Goal: Task Accomplishment & Management: Use online tool/utility

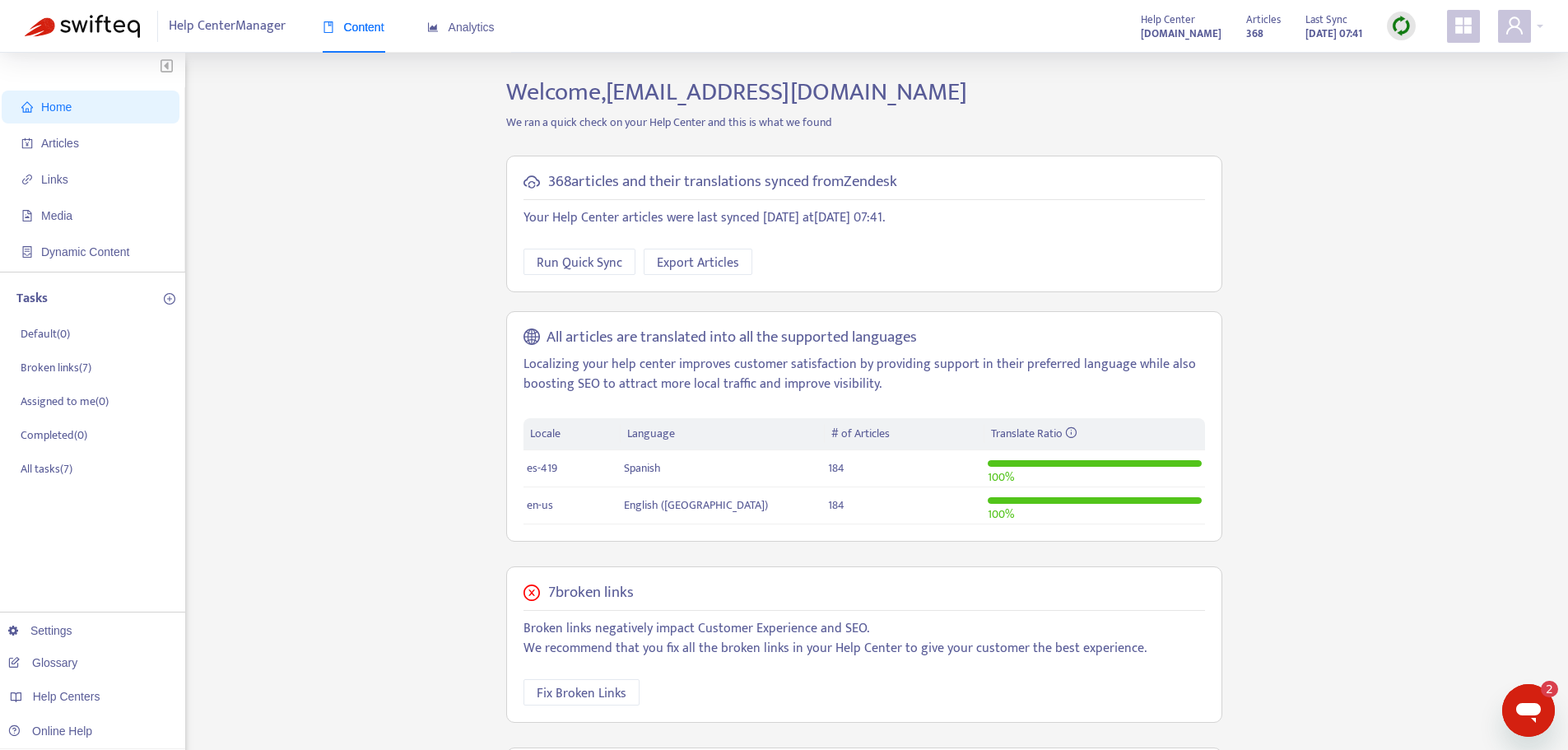
click at [1410, 14] on div at bounding box center [1401, 26] width 29 height 29
click at [1436, 59] on link "Quick Sync" at bounding box center [1435, 59] width 70 height 19
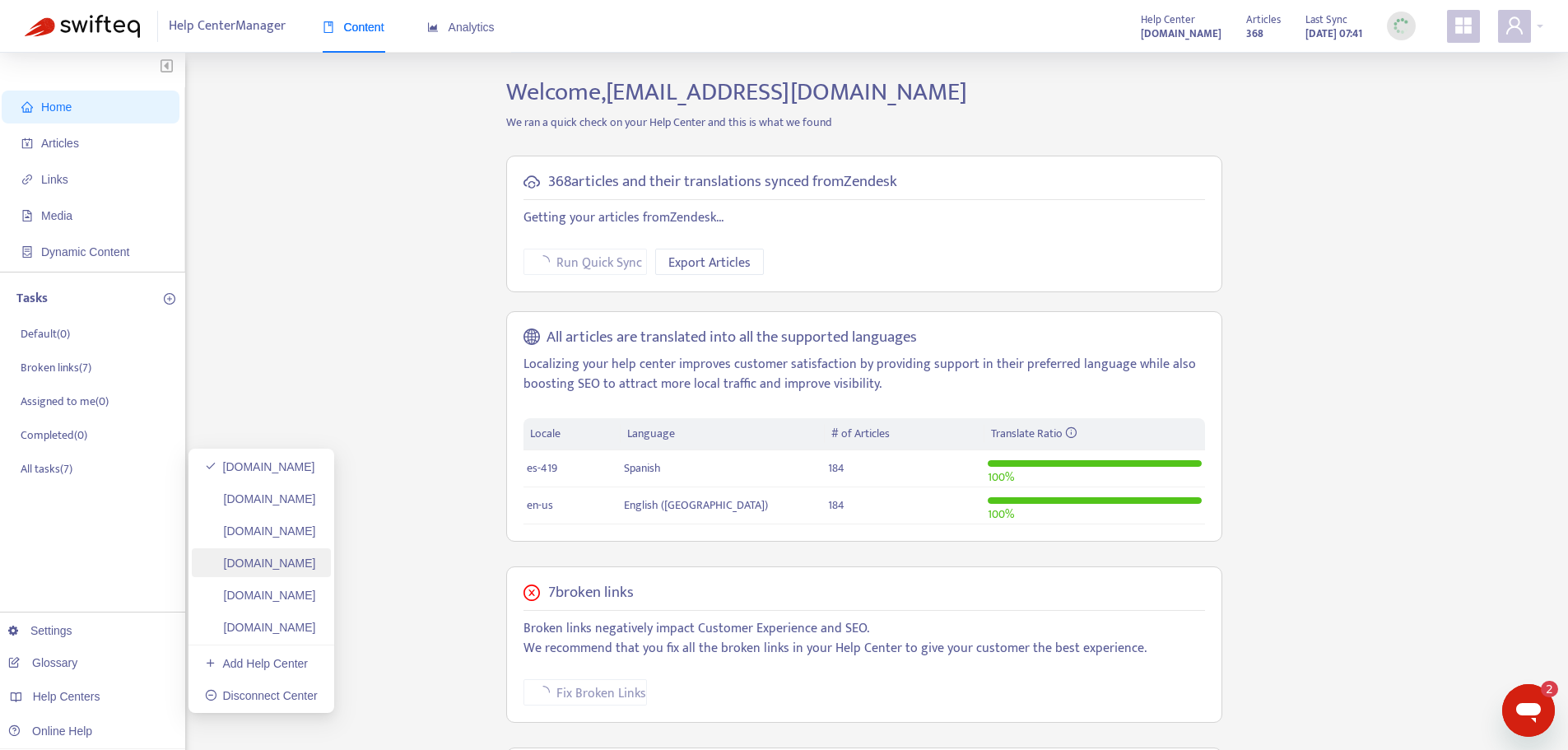
click at [316, 570] on link "[DOMAIN_NAME]" at bounding box center [260, 563] width 111 height 13
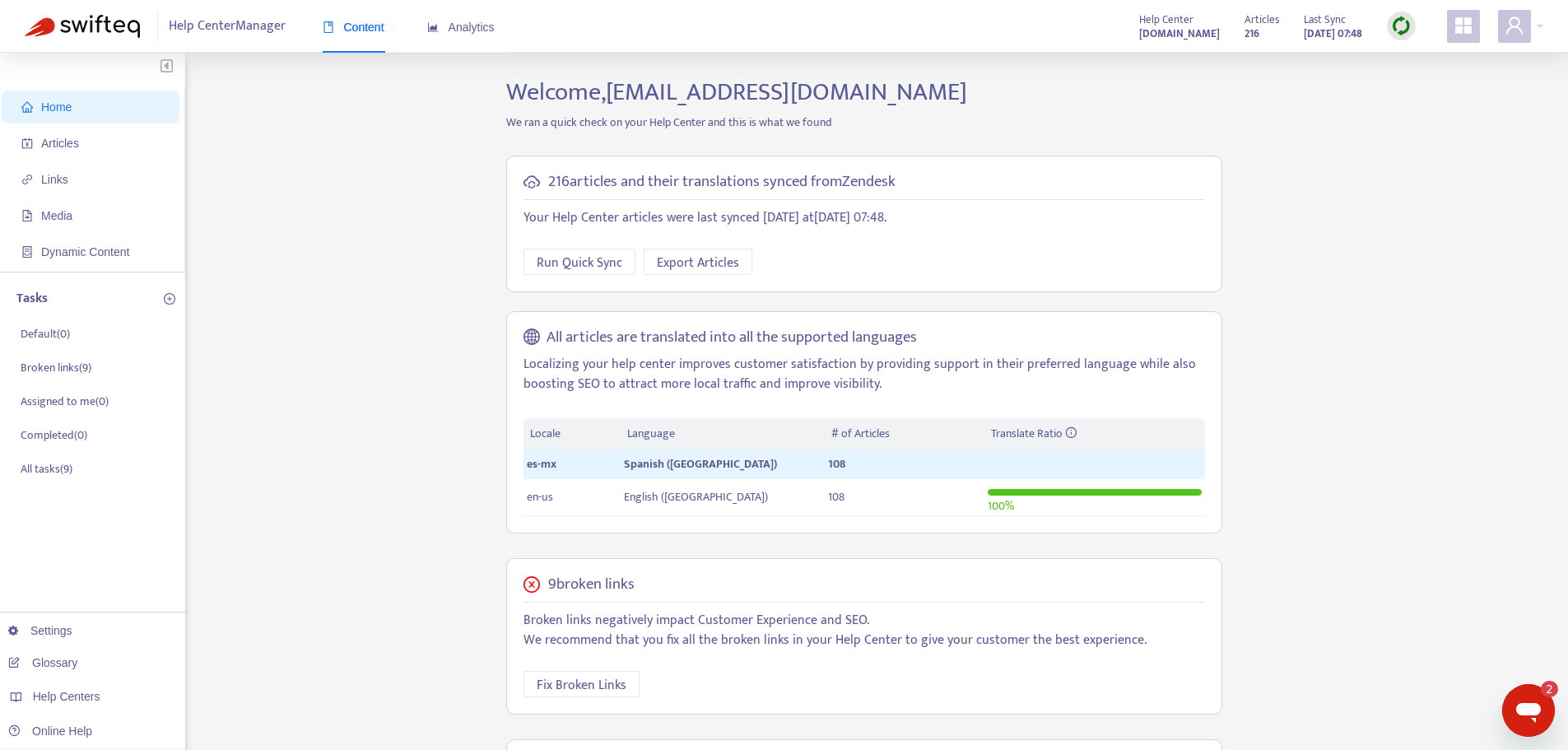
click at [1406, 16] on img at bounding box center [1401, 26] width 21 height 21
click at [1407, 62] on link "Quick Sync" at bounding box center [1435, 59] width 70 height 19
click at [99, 136] on span "Articles" at bounding box center [94, 143] width 145 height 33
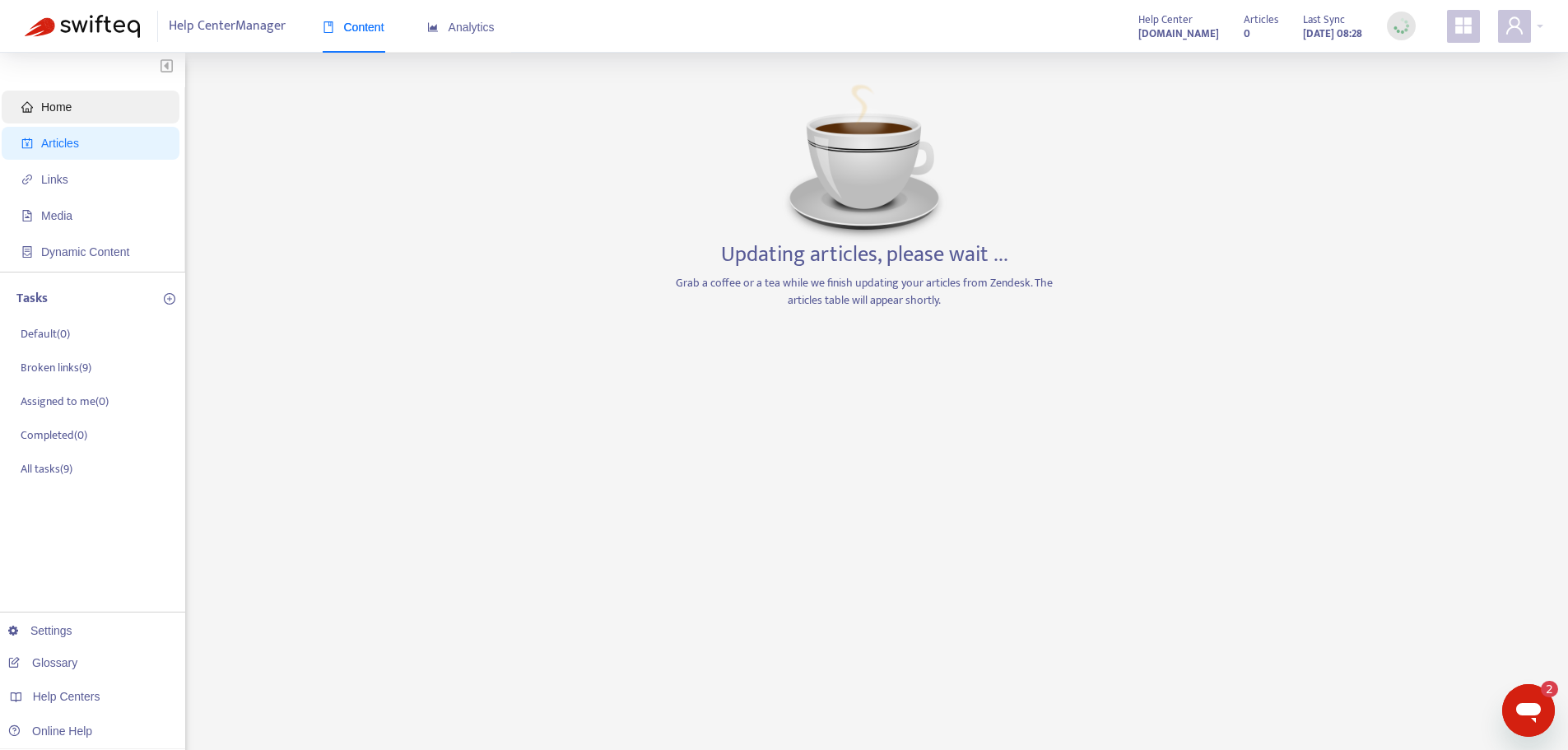
click at [98, 113] on span "Home" at bounding box center [94, 107] width 145 height 33
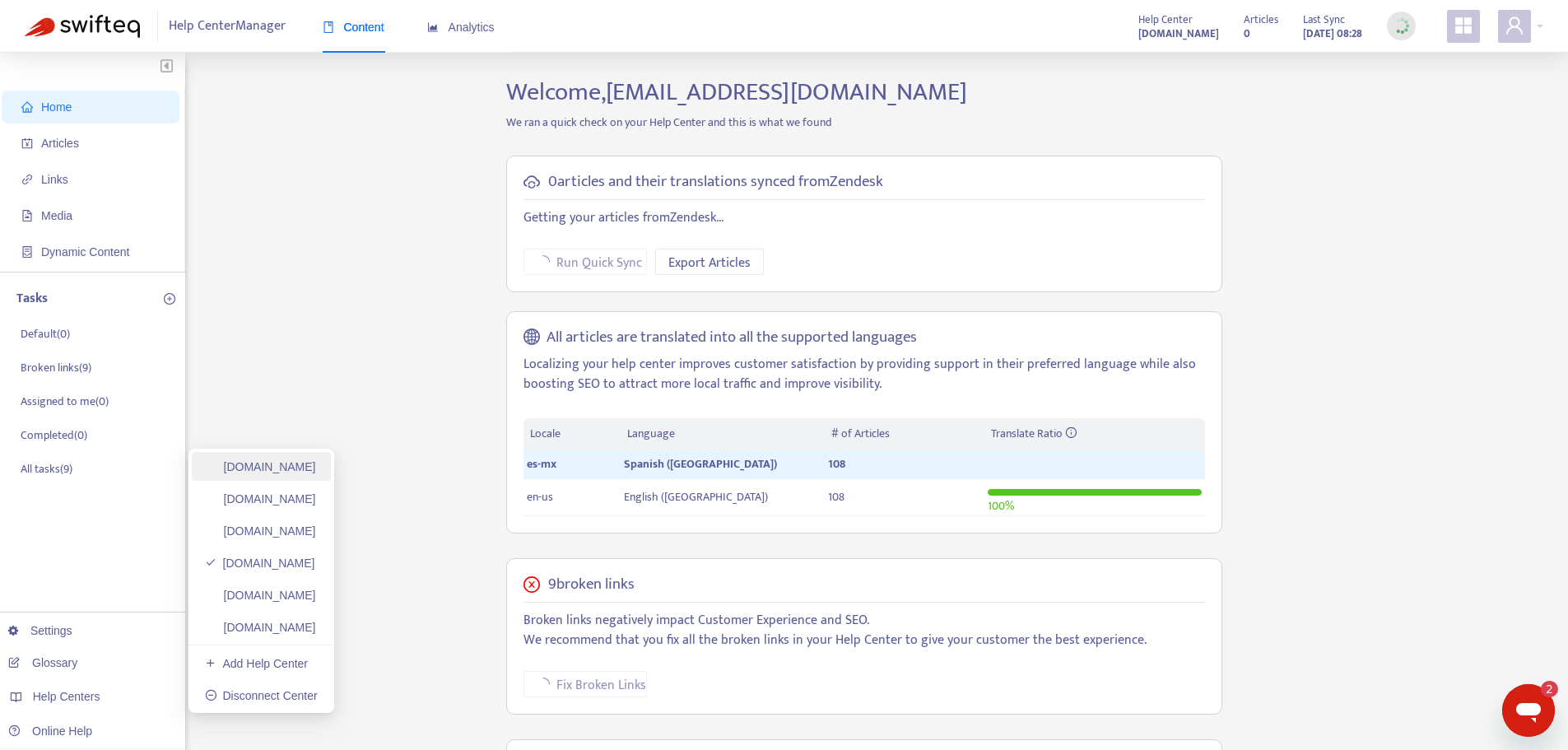
click at [287, 461] on link "[DOMAIN_NAME]" at bounding box center [260, 466] width 111 height 13
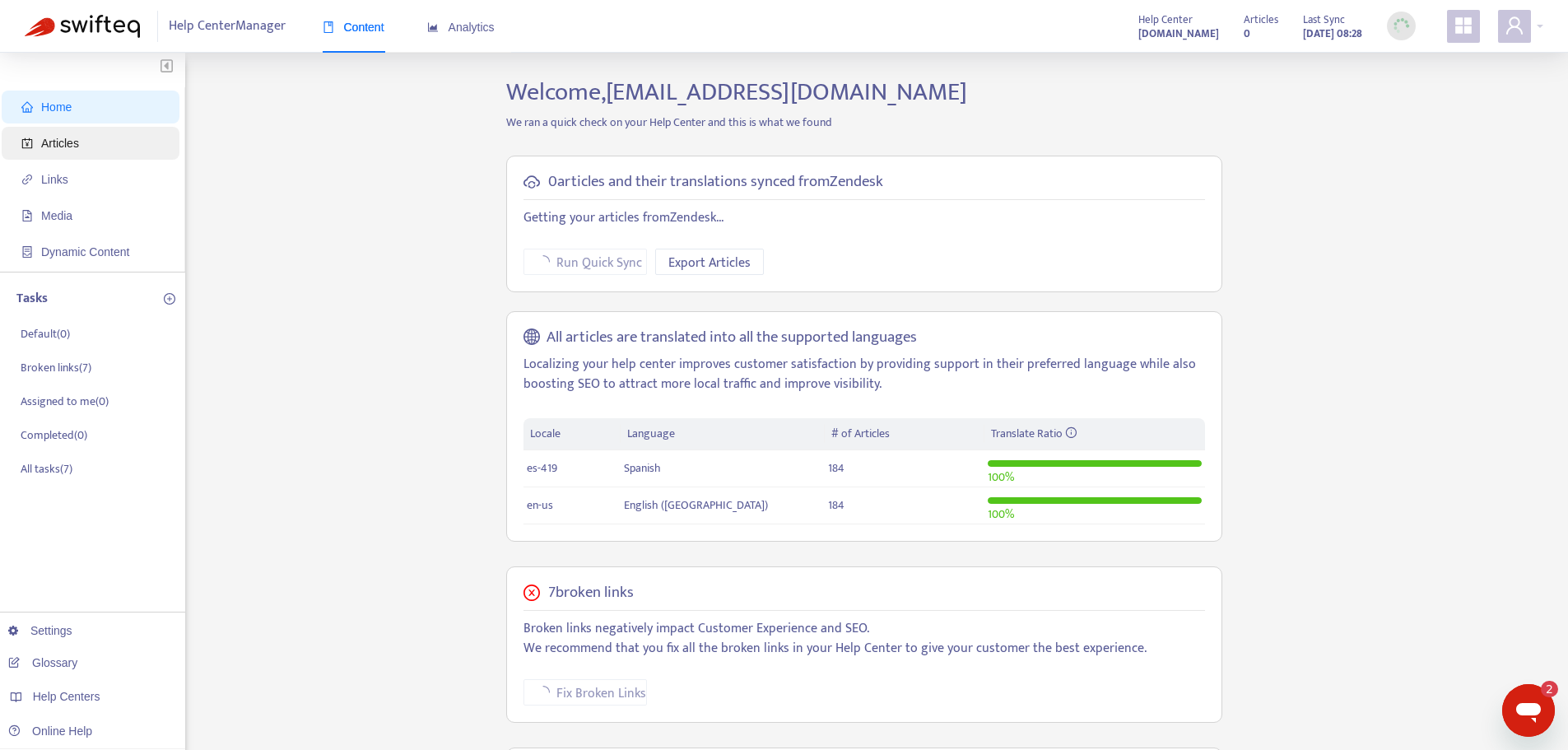
click at [73, 138] on span "Articles" at bounding box center [60, 143] width 38 height 13
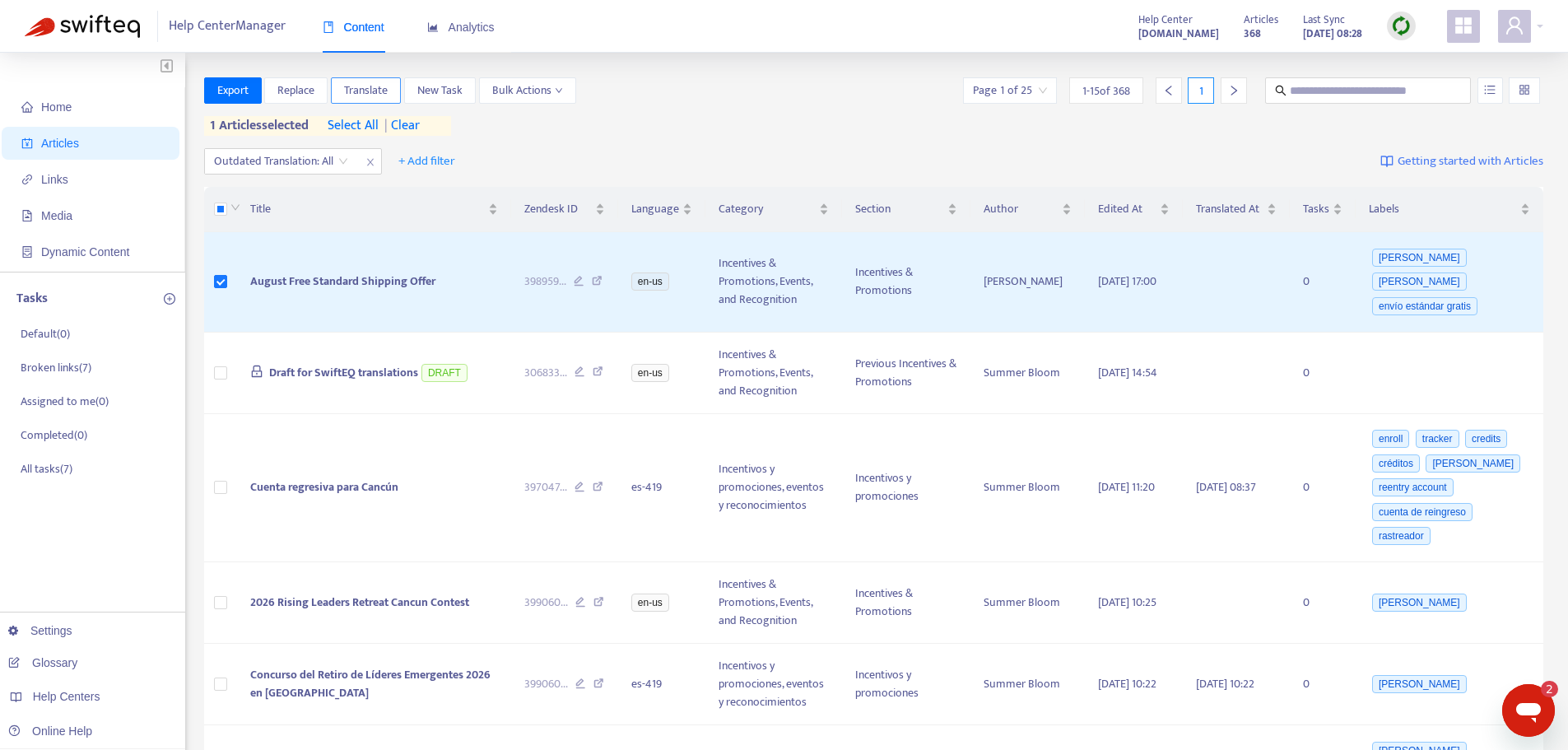
click at [384, 89] on span "Translate" at bounding box center [366, 91] width 44 height 18
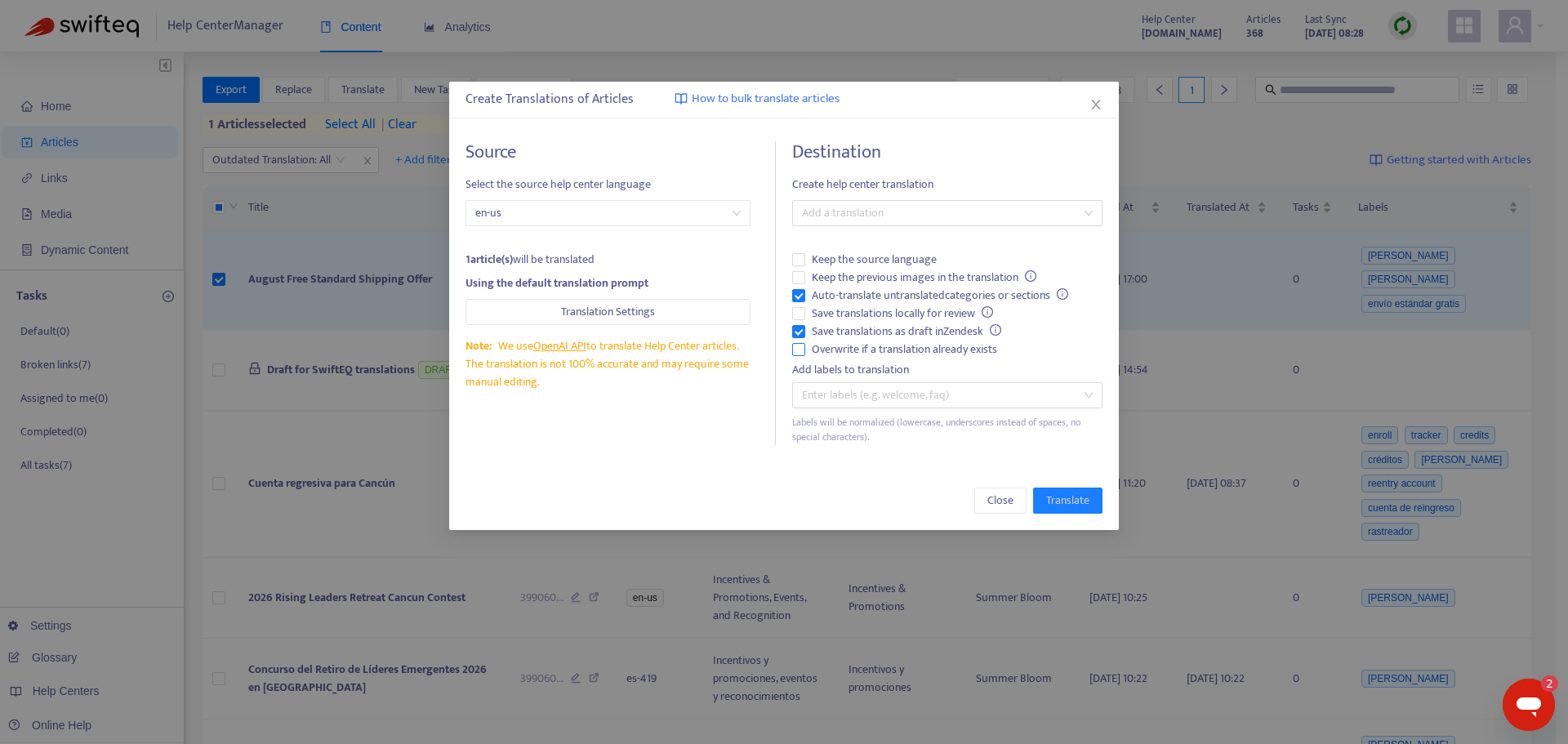
click at [947, 352] on span "Overwrite if a translation already exists" at bounding box center [904, 350] width 199 height 18
click at [901, 294] on span "Auto-translate untranslated categories or sections" at bounding box center [940, 296] width 270 height 18
click at [884, 214] on div at bounding box center [939, 213] width 286 height 20
click at [859, 267] on div "Spanish ( es-419 )" at bounding box center [948, 272] width 284 height 18
click at [1075, 502] on span "Translate" at bounding box center [1068, 500] width 43 height 18
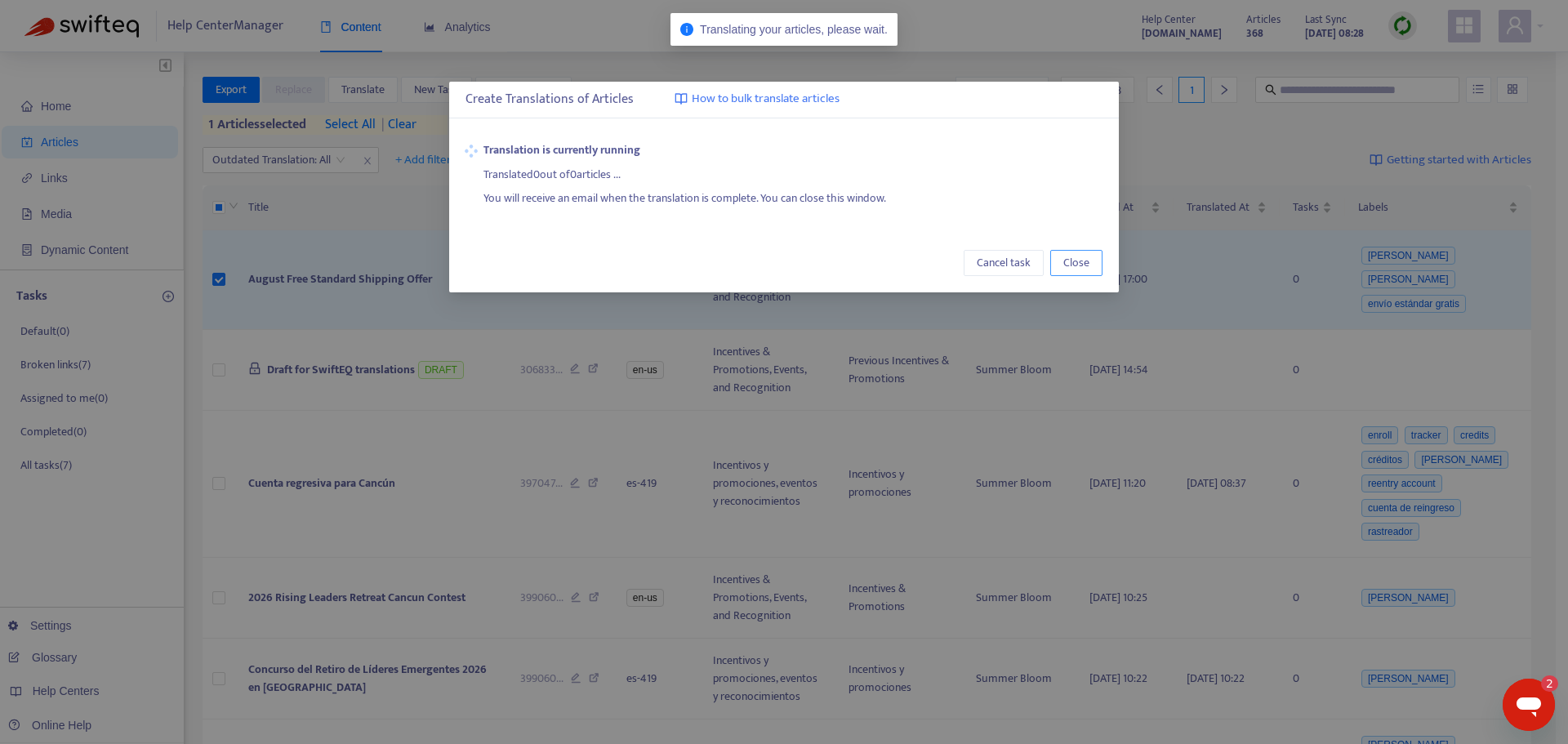
click at [1092, 266] on button "Close" at bounding box center [1077, 263] width 52 height 26
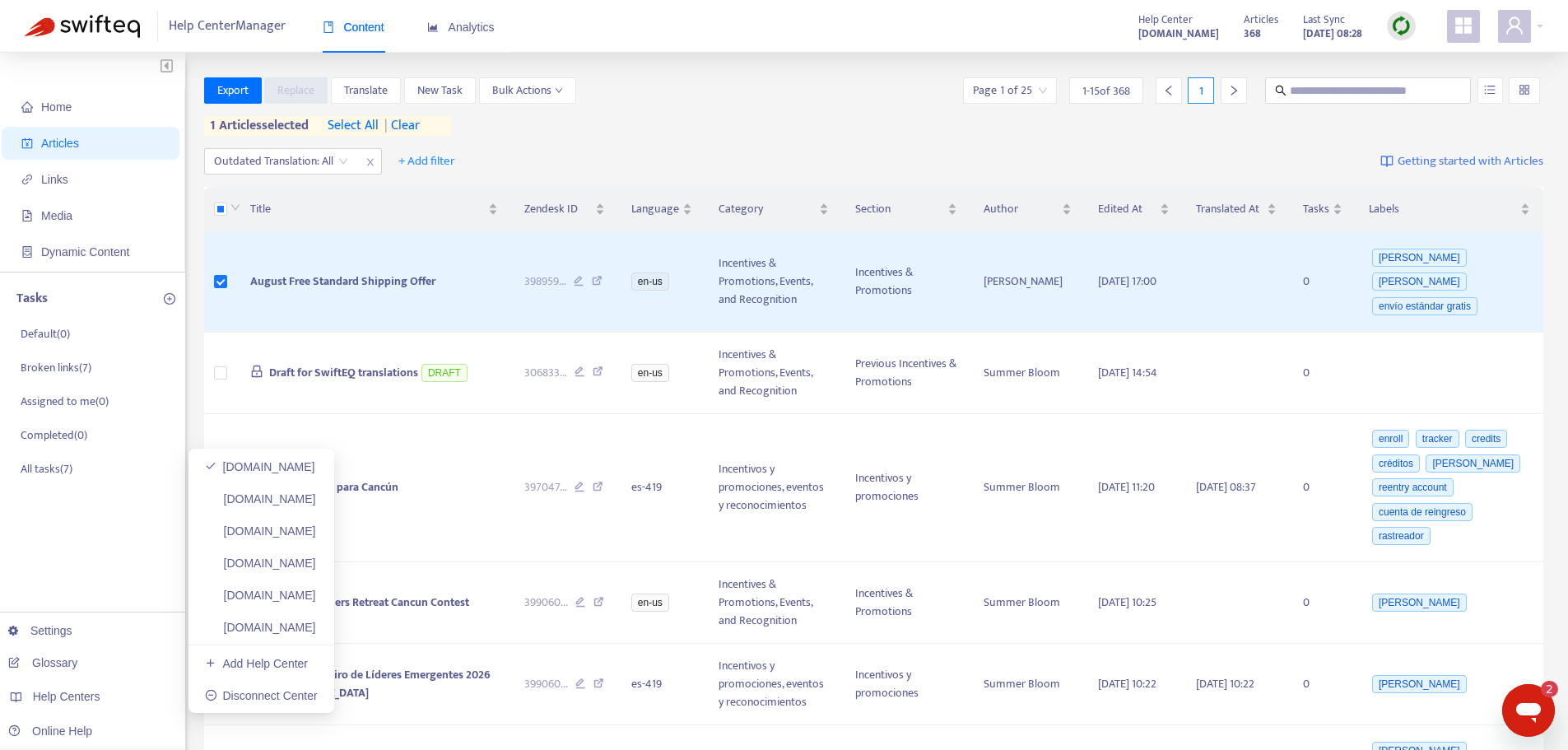
click at [335, 579] on ul "[DOMAIN_NAME] [DOMAIN_NAME] [DOMAIN_NAME] [DOMAIN_NAME] [DOMAIN_NAME] [DOMAIN_N…" at bounding box center [261, 580] width 146 height 265
click at [316, 593] on link "[DOMAIN_NAME]" at bounding box center [260, 595] width 111 height 13
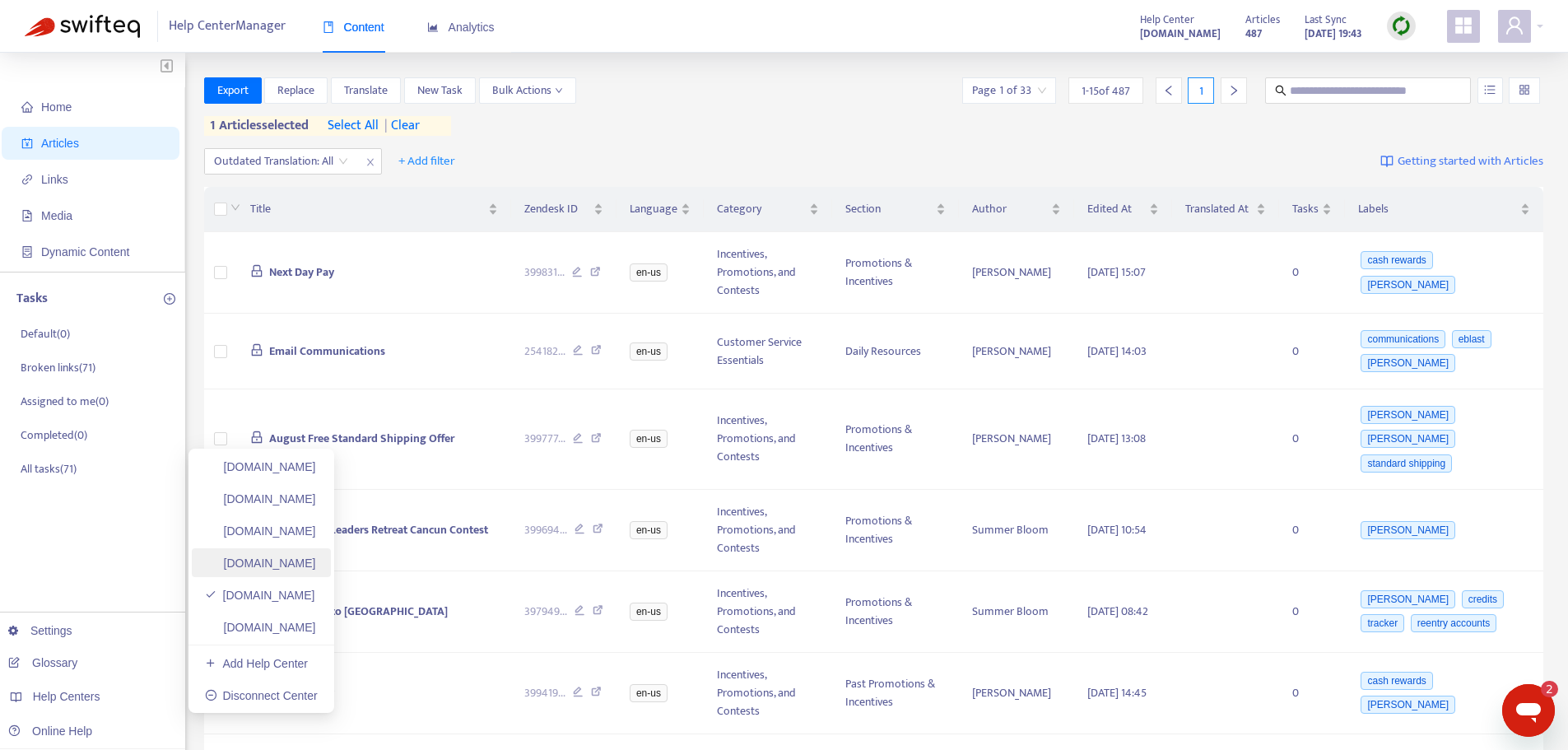
click at [316, 561] on link "[DOMAIN_NAME]" at bounding box center [260, 563] width 111 height 13
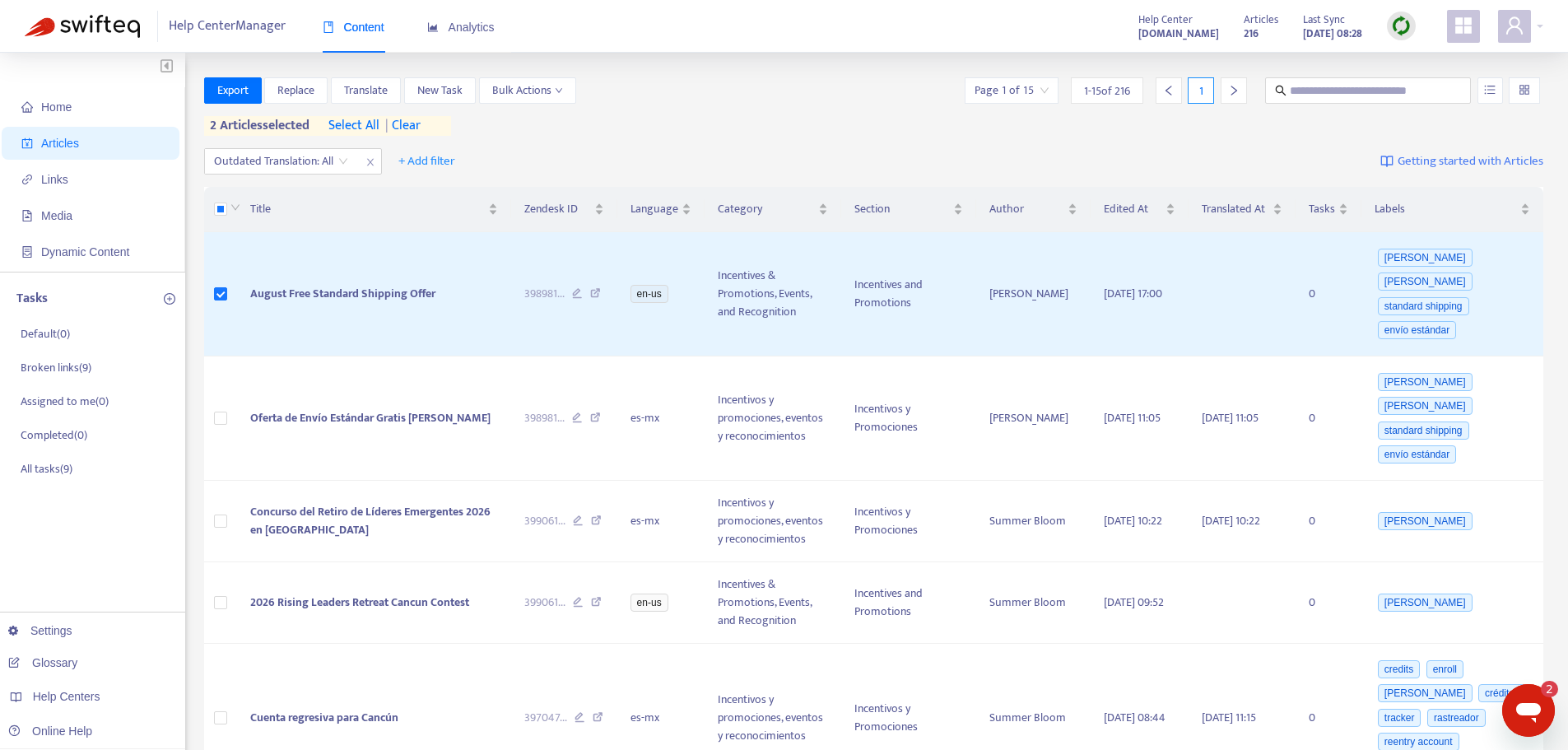
click at [406, 130] on span "| clear" at bounding box center [400, 126] width 41 height 20
click at [375, 86] on span "Translate" at bounding box center [366, 91] width 44 height 18
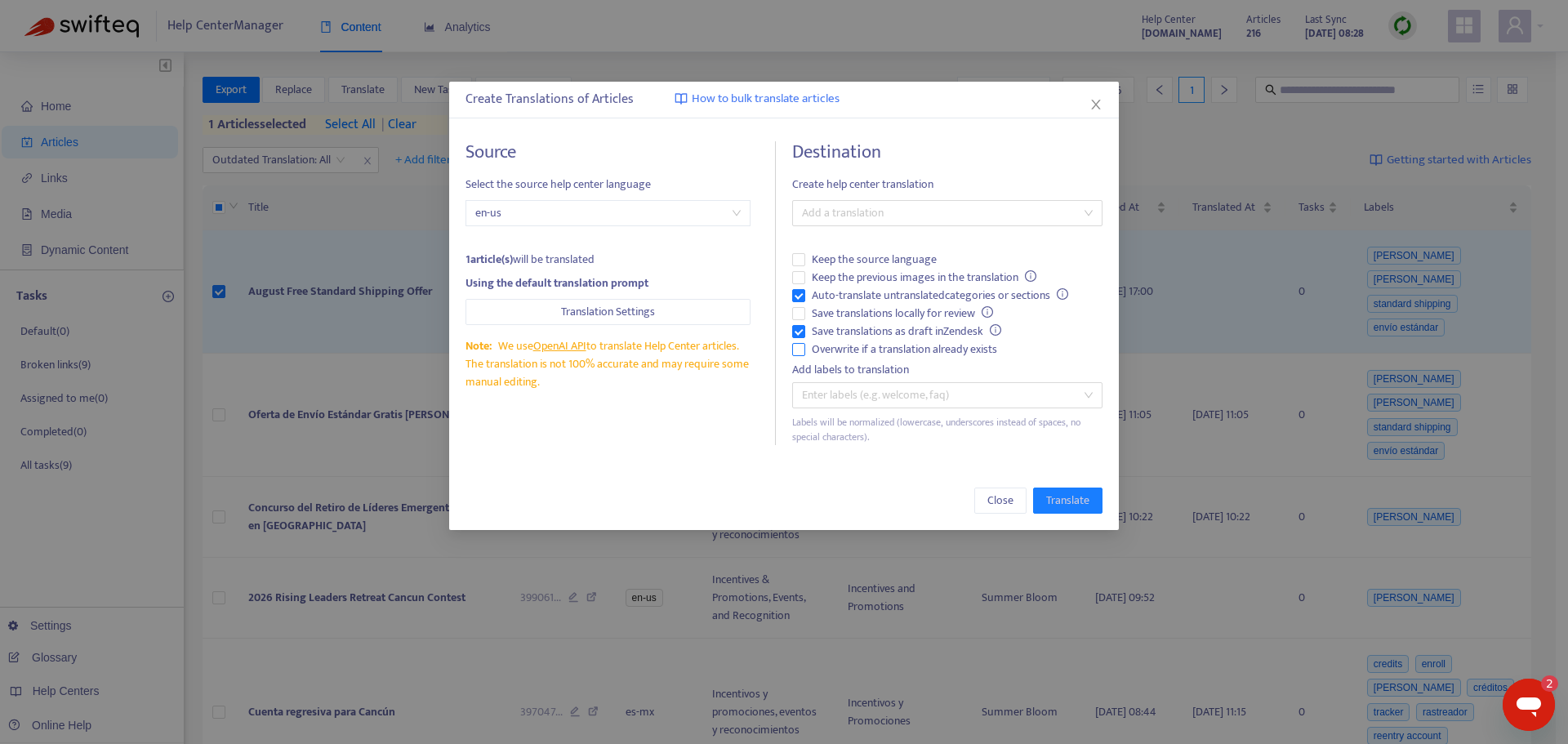
click at [859, 349] on span "Overwrite if a translation already exists" at bounding box center [904, 350] width 199 height 18
click at [838, 299] on span "Auto-translate untranslated categories or sections" at bounding box center [940, 296] width 270 height 18
click at [889, 211] on div at bounding box center [939, 213] width 286 height 20
click at [856, 267] on div "Spanish ([GEOGRAPHIC_DATA]) ( es-mx )" at bounding box center [948, 272] width 284 height 18
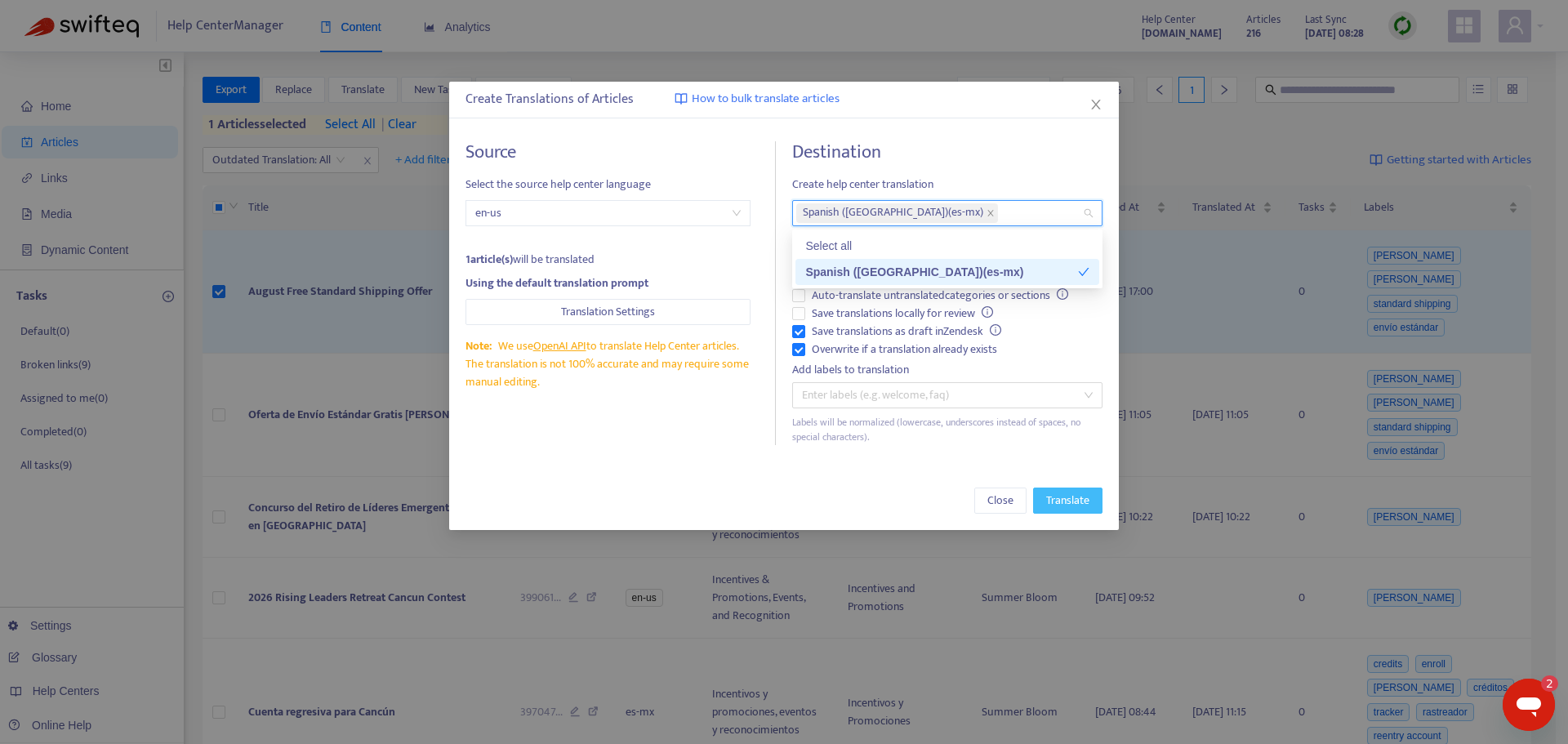
click at [1082, 507] on span "Translate" at bounding box center [1068, 500] width 43 height 18
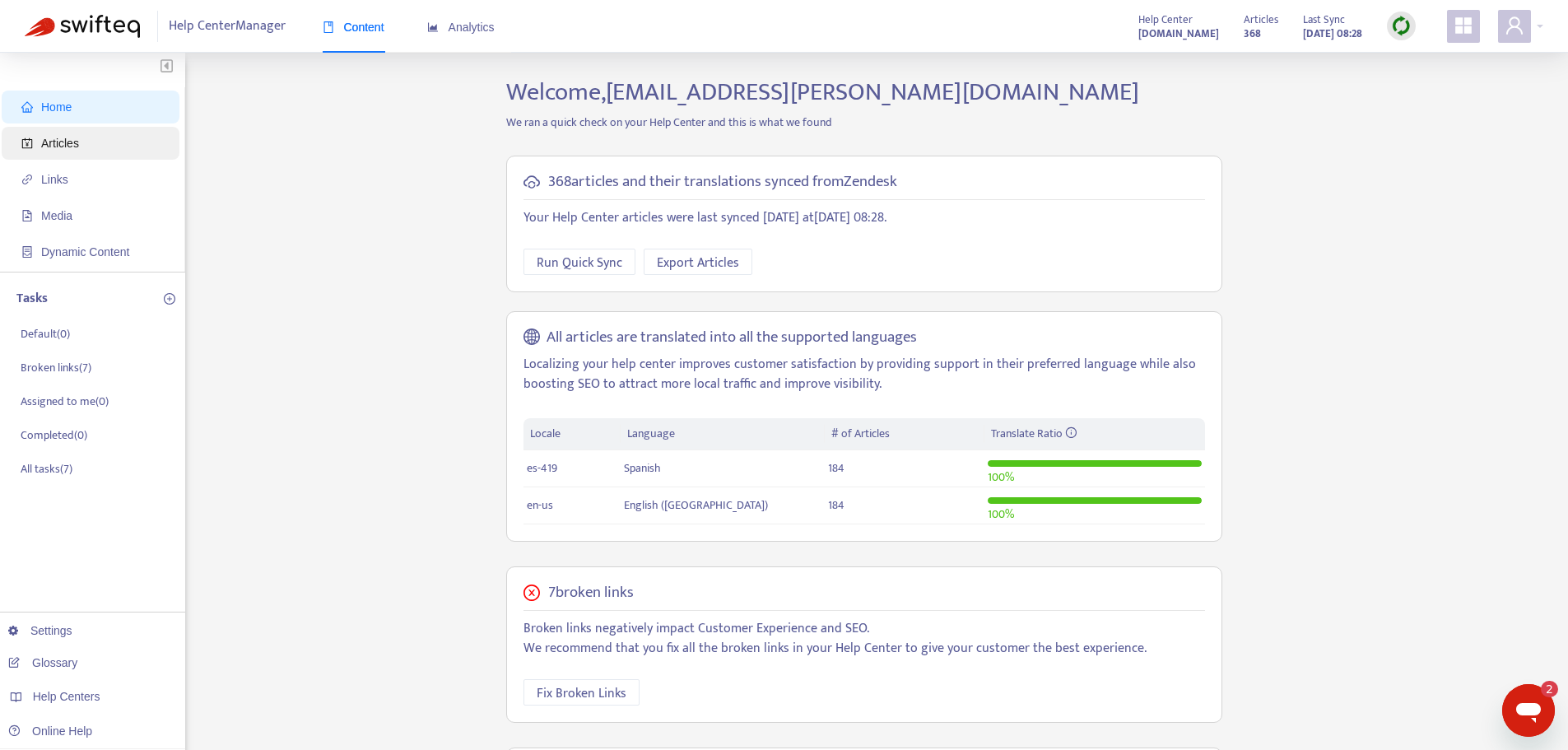
click at [42, 147] on span "Articles" at bounding box center [60, 143] width 38 height 13
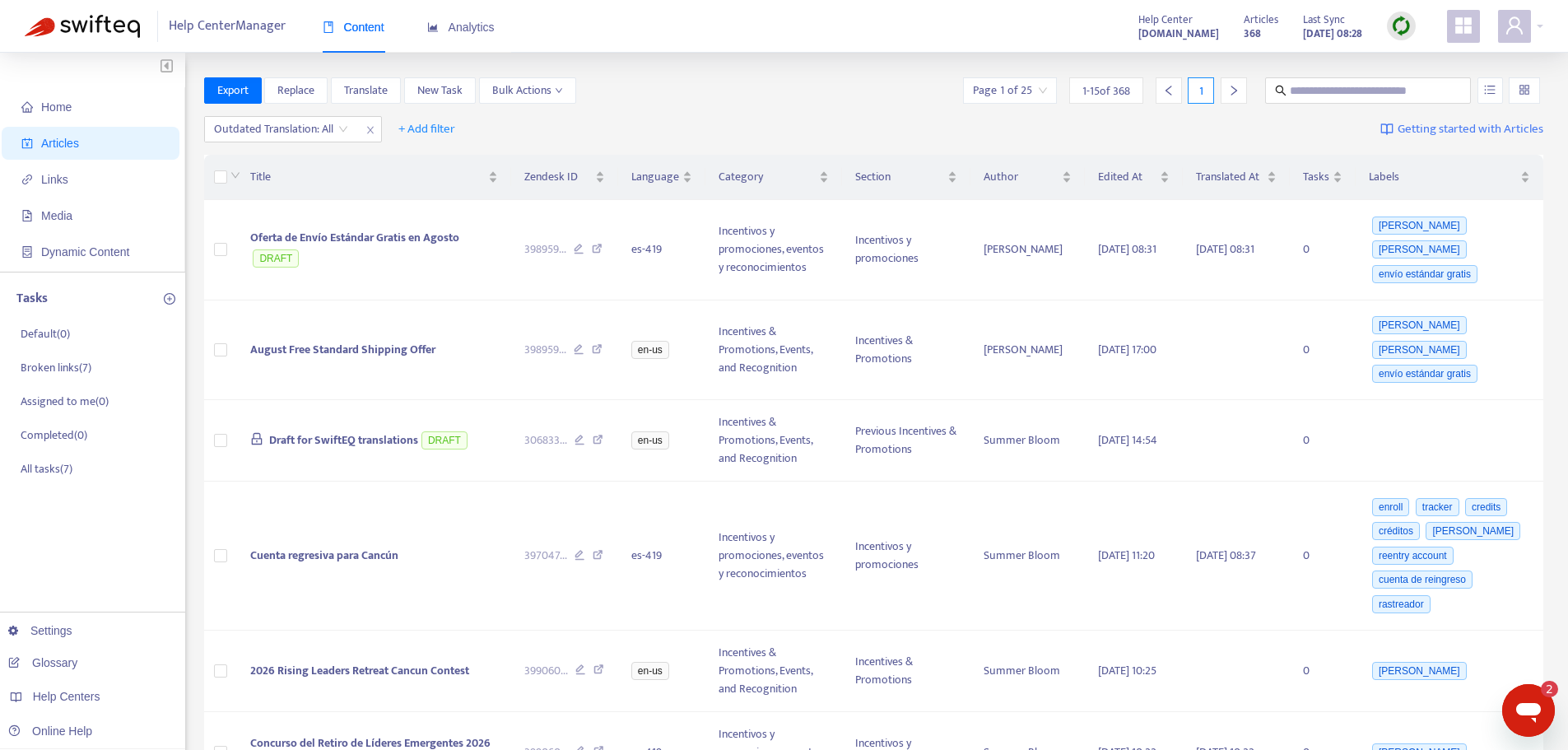
click at [1390, 26] on div at bounding box center [1401, 26] width 29 height 29
click at [1422, 68] on link "Quick Sync" at bounding box center [1435, 59] width 70 height 19
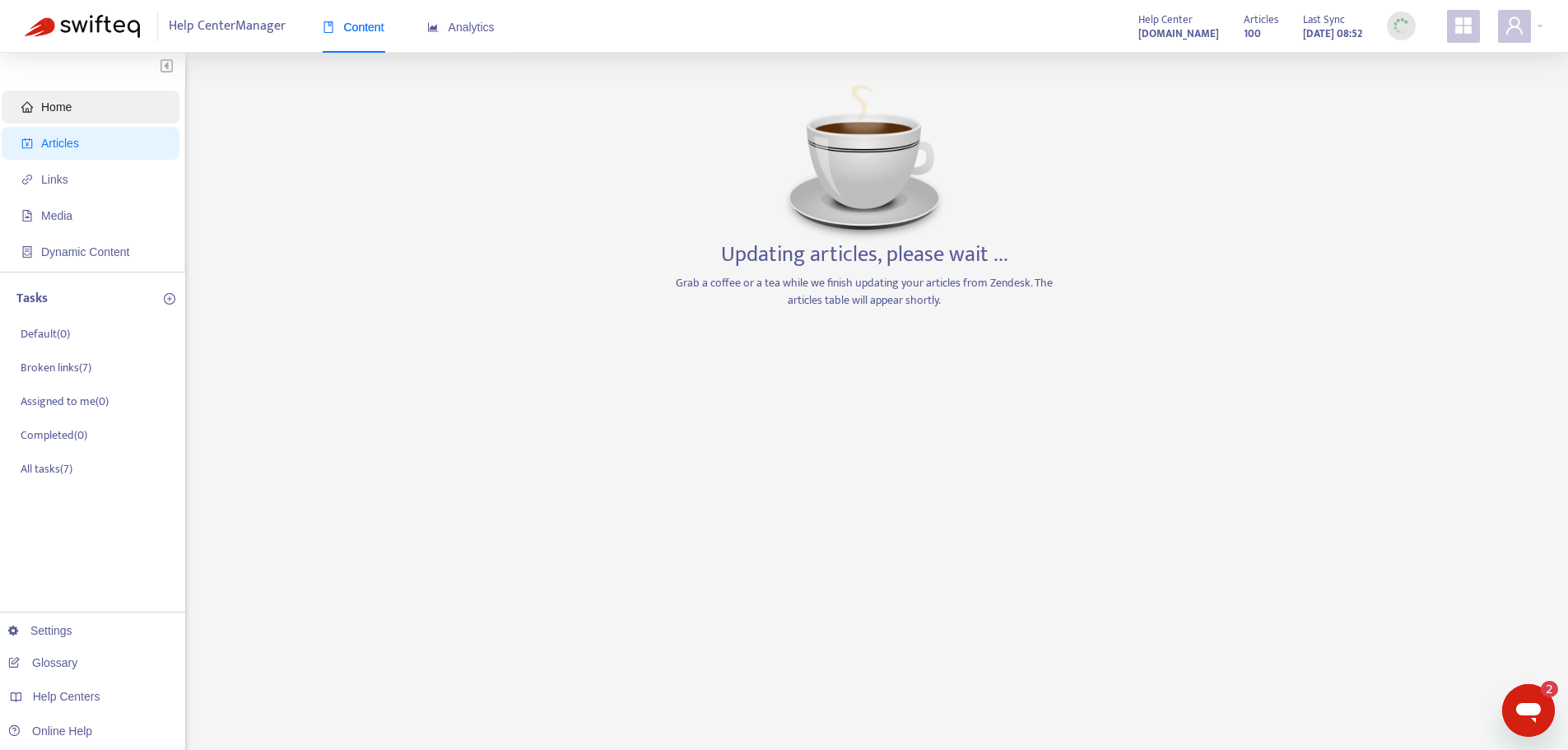
click at [60, 105] on span "Home" at bounding box center [56, 107] width 30 height 13
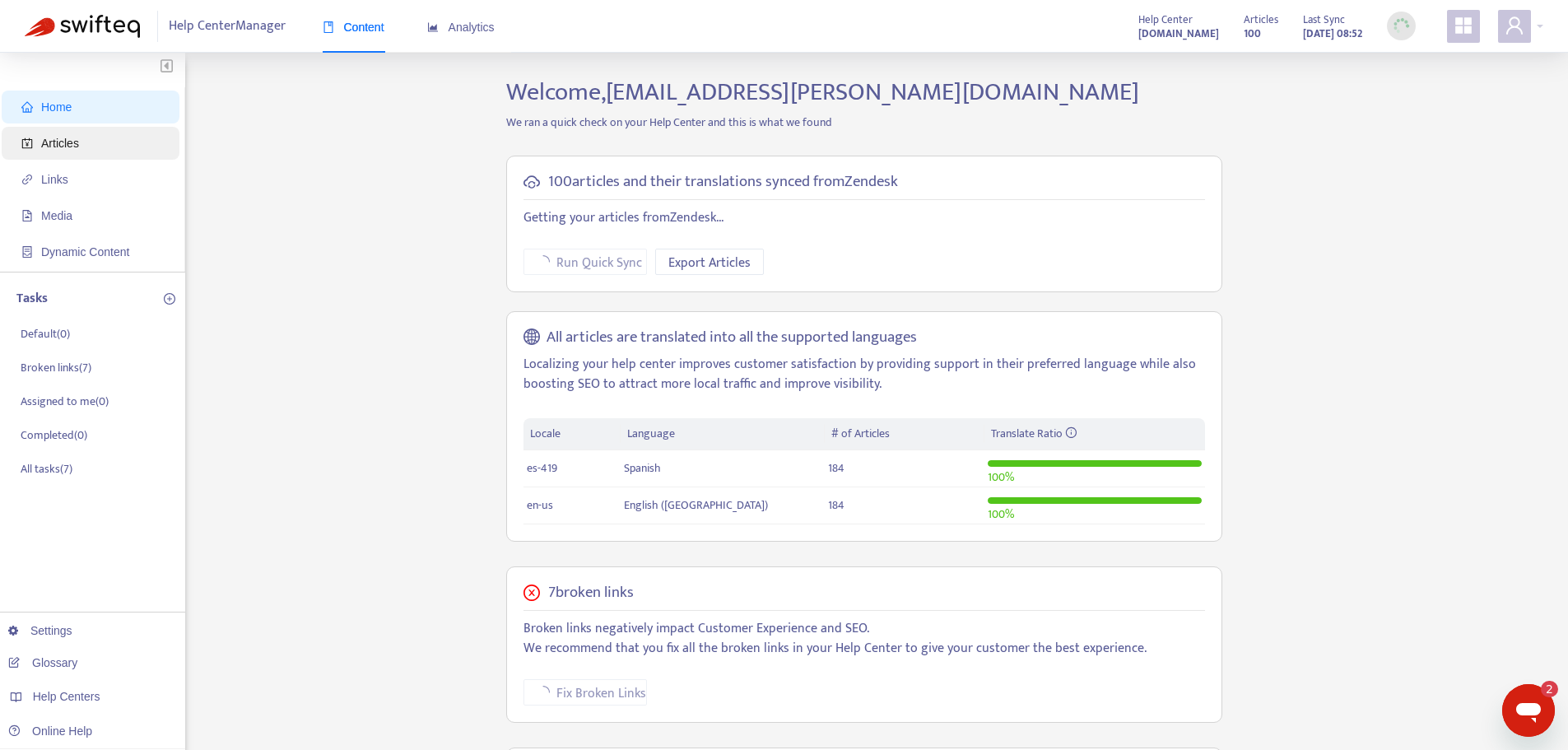
click at [61, 148] on span "Articles" at bounding box center [60, 143] width 38 height 13
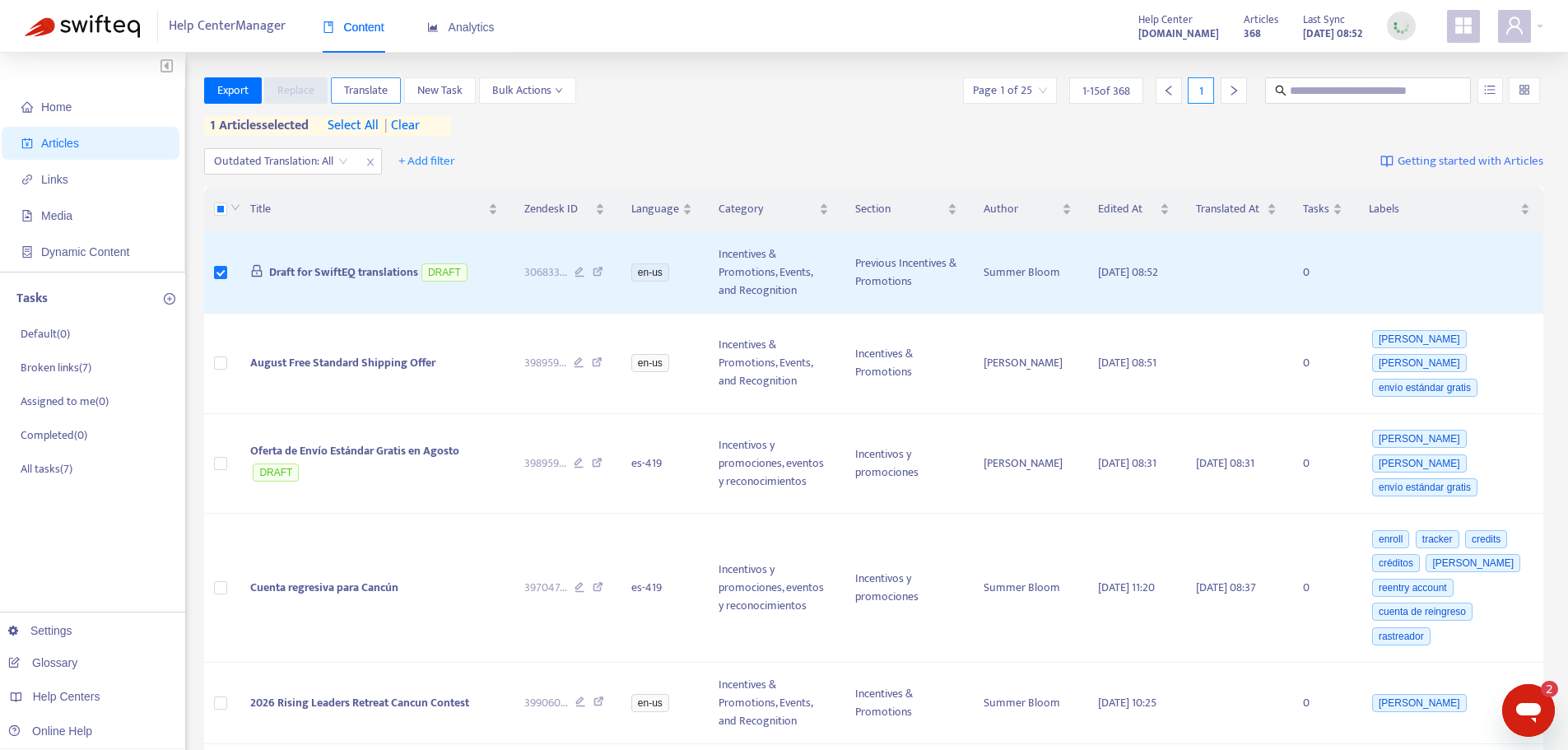
click at [373, 85] on span "Translate" at bounding box center [366, 91] width 44 height 18
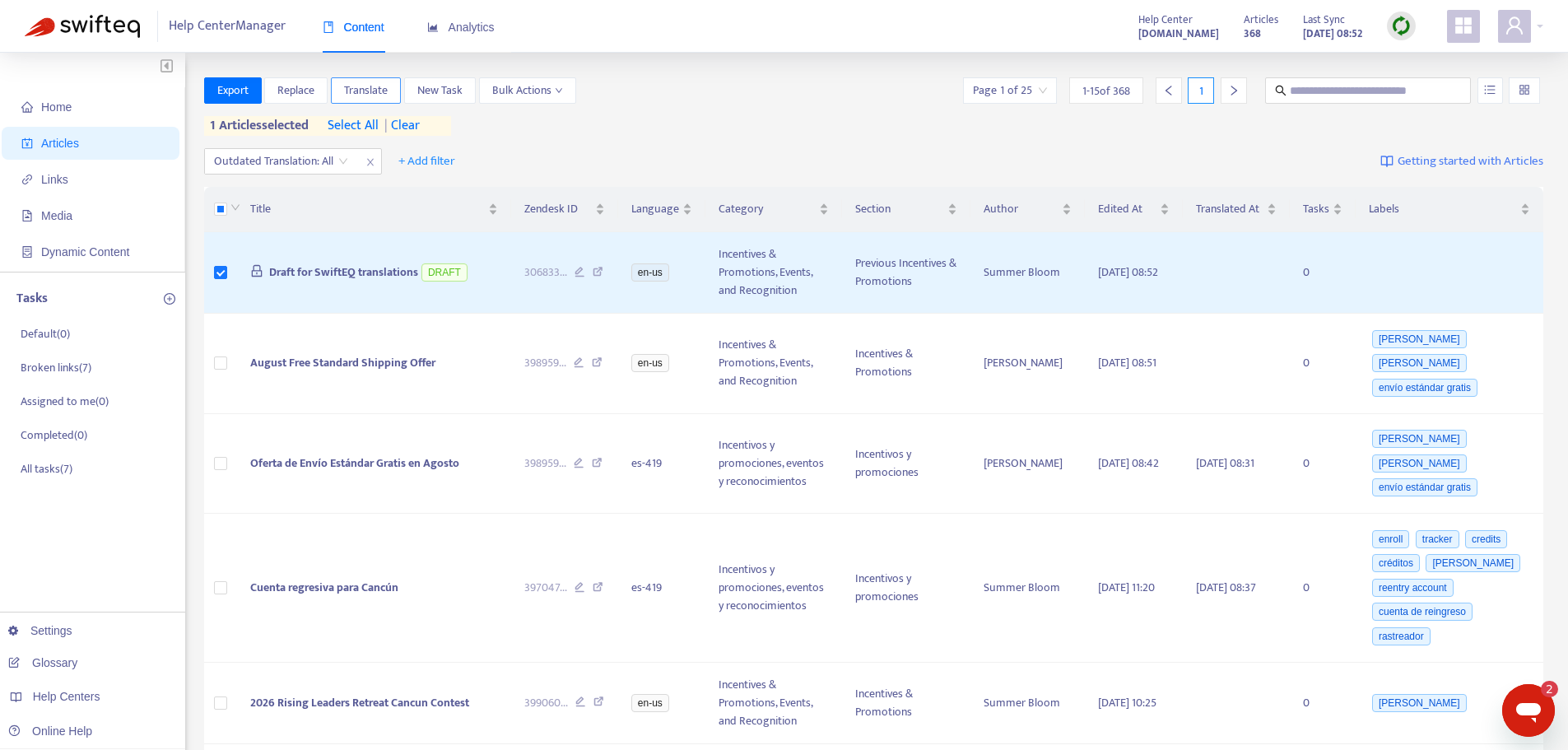
click at [360, 98] on span "Translate" at bounding box center [366, 91] width 44 height 18
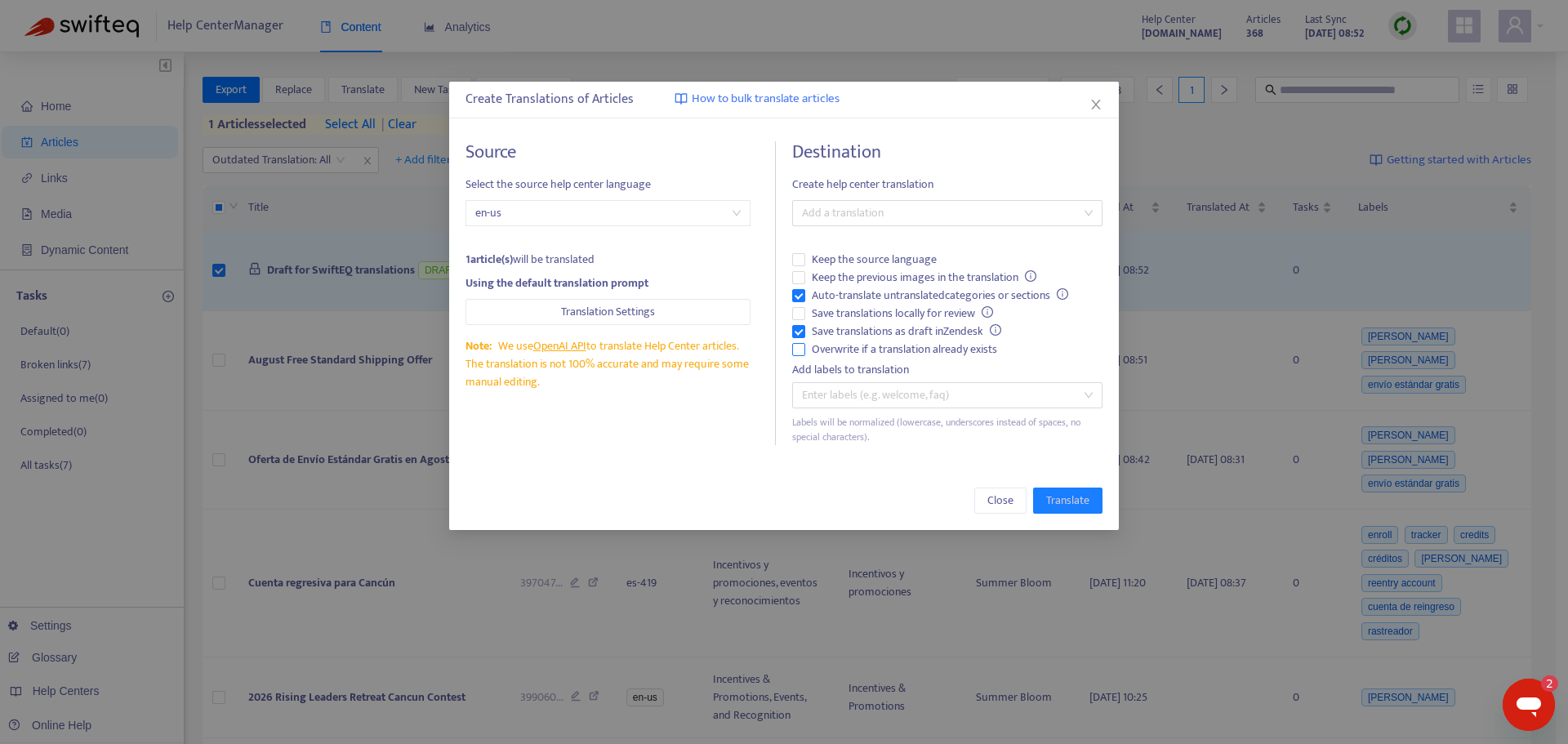
click at [880, 352] on span "Overwrite if a translation already exists" at bounding box center [904, 350] width 199 height 18
click at [847, 290] on span "Auto-translate untranslated categories or sections" at bounding box center [940, 296] width 270 height 18
click at [883, 210] on div at bounding box center [939, 213] width 286 height 20
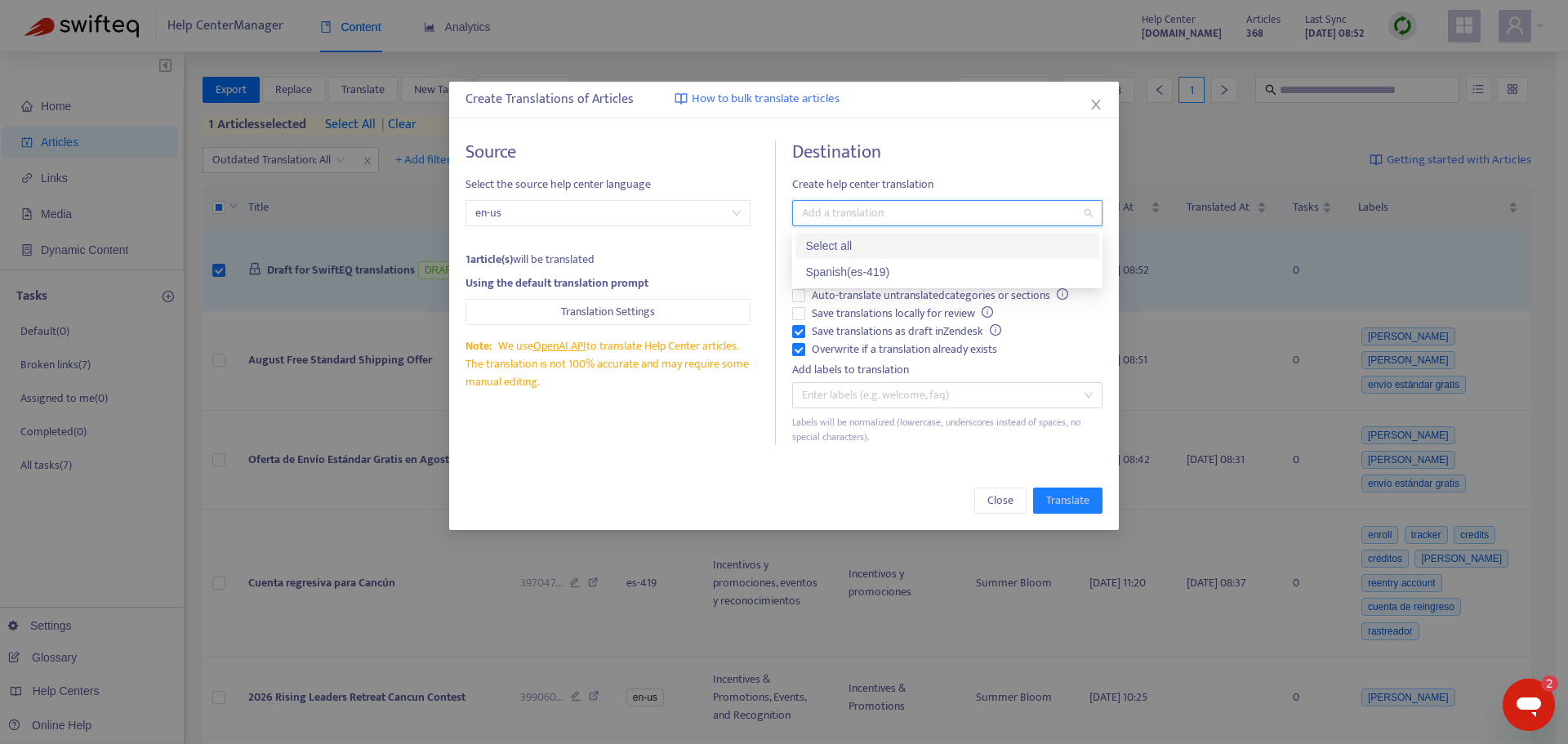
click at [872, 277] on div "Spanish ( es-419 )" at bounding box center [948, 272] width 284 height 18
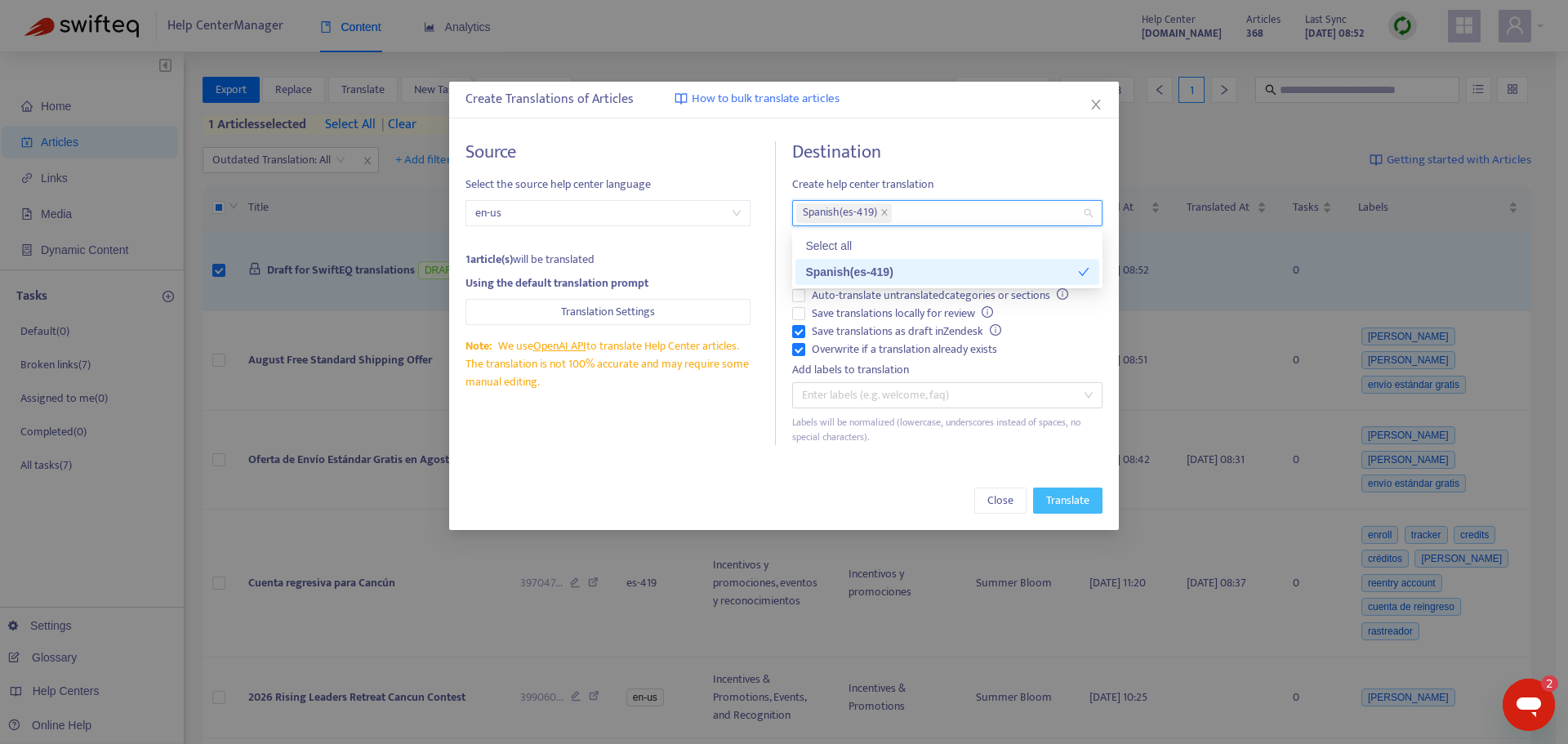
click at [1080, 495] on span "Translate" at bounding box center [1068, 500] width 43 height 18
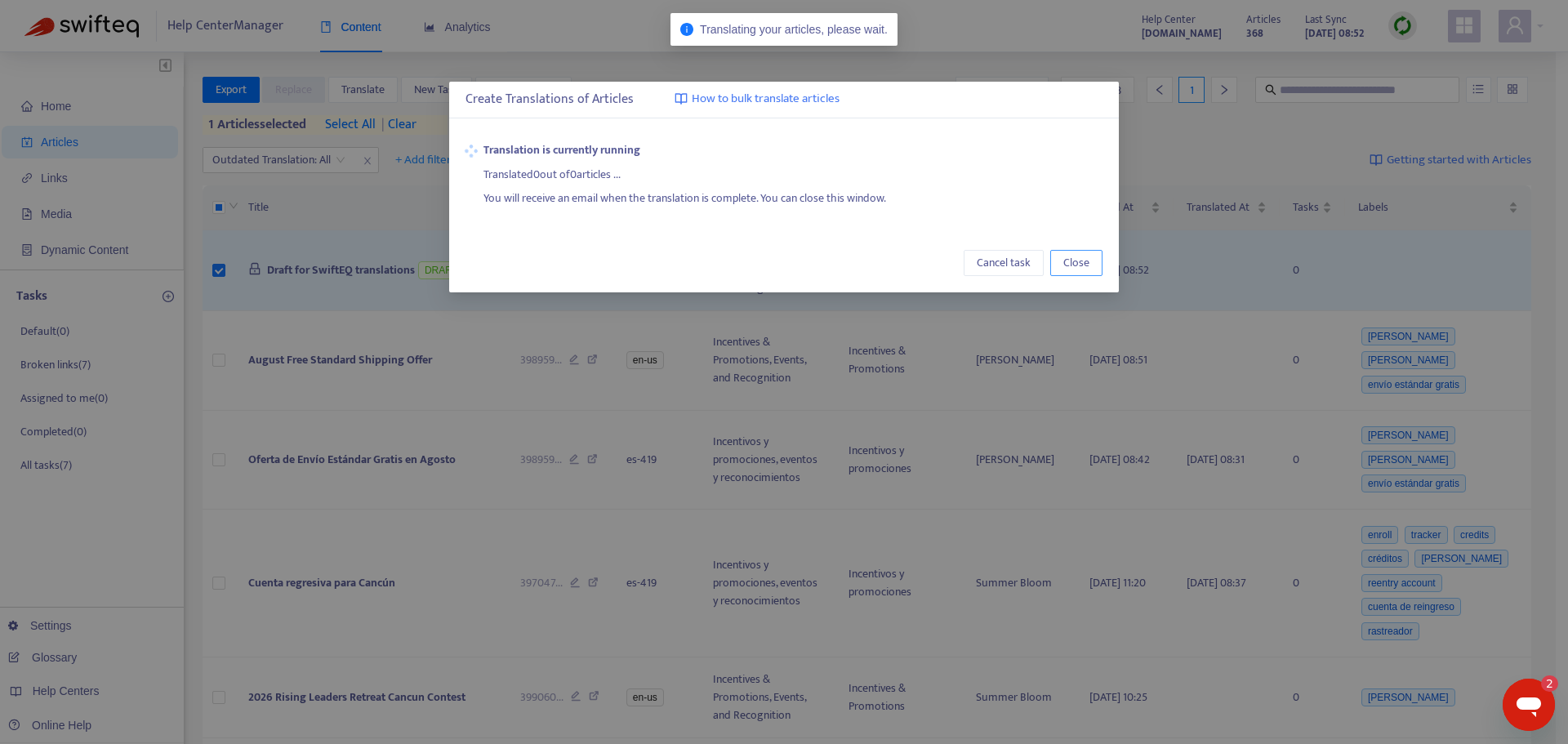
click at [1092, 267] on button "Close" at bounding box center [1077, 263] width 52 height 26
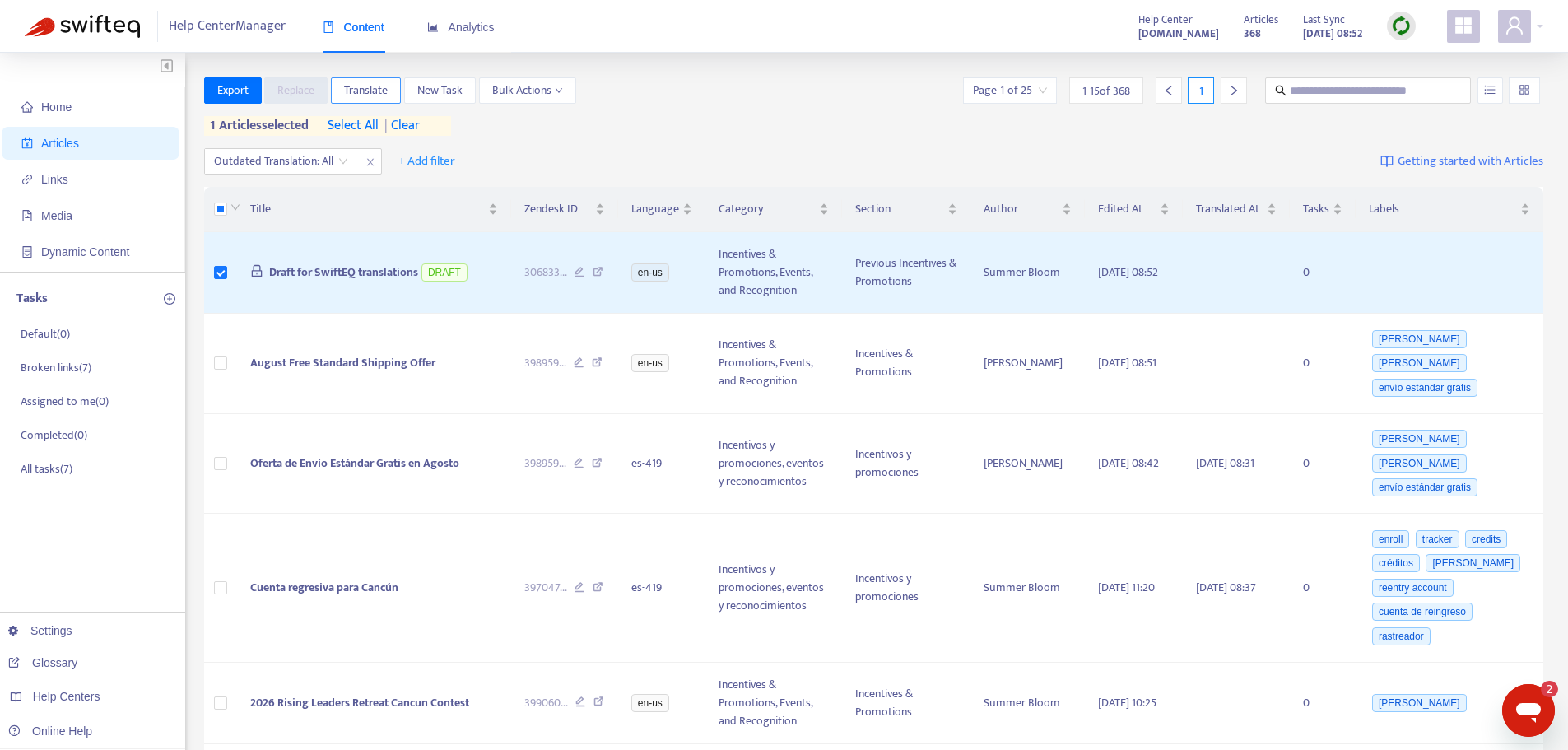
click at [375, 84] on span "Translate" at bounding box center [366, 91] width 44 height 18
